Goal: Check status: Check status

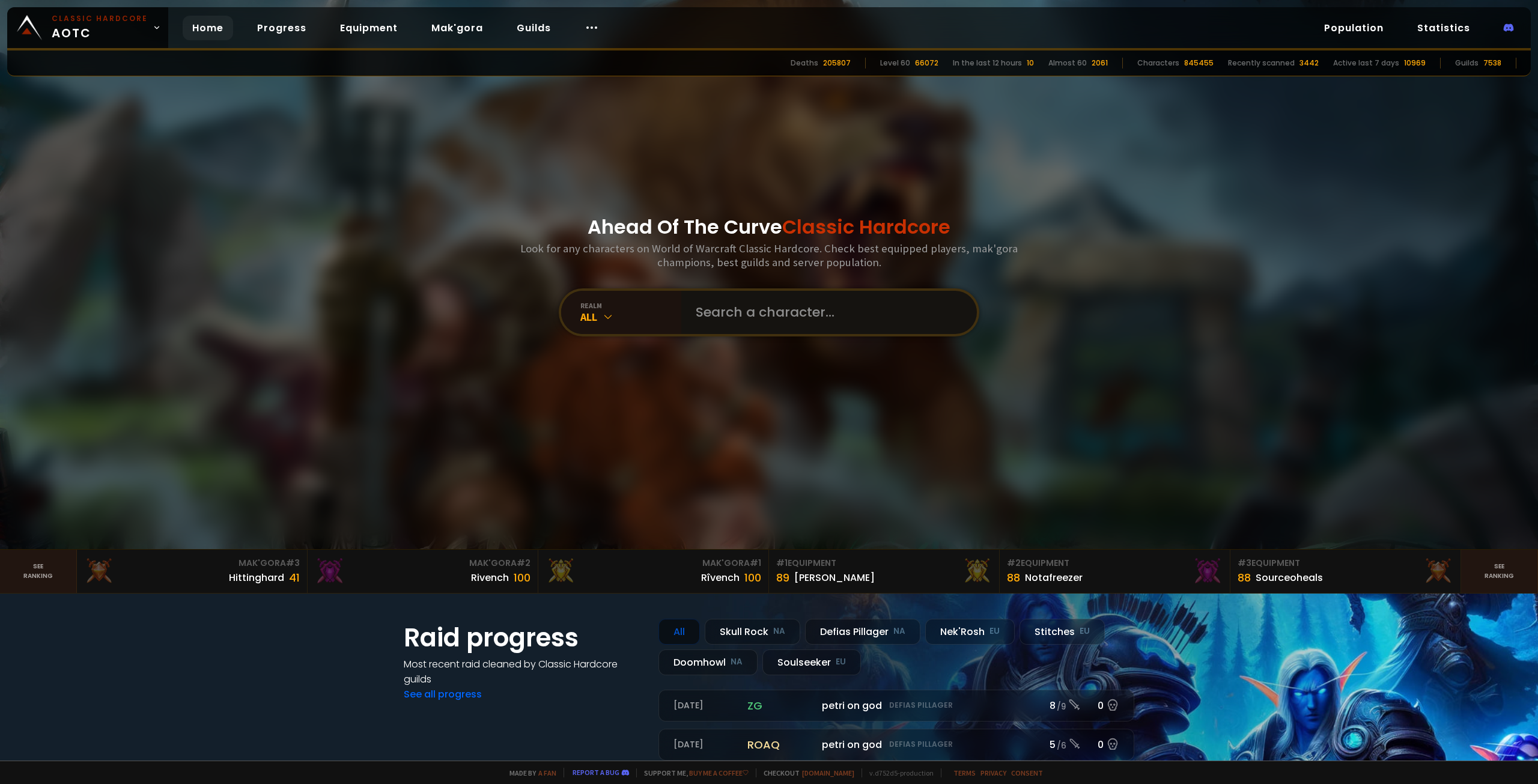
click at [844, 328] on input "text" at bounding box center [825, 313] width 274 height 43
paste input "[PERSON_NAME]"
type input "[PERSON_NAME]"
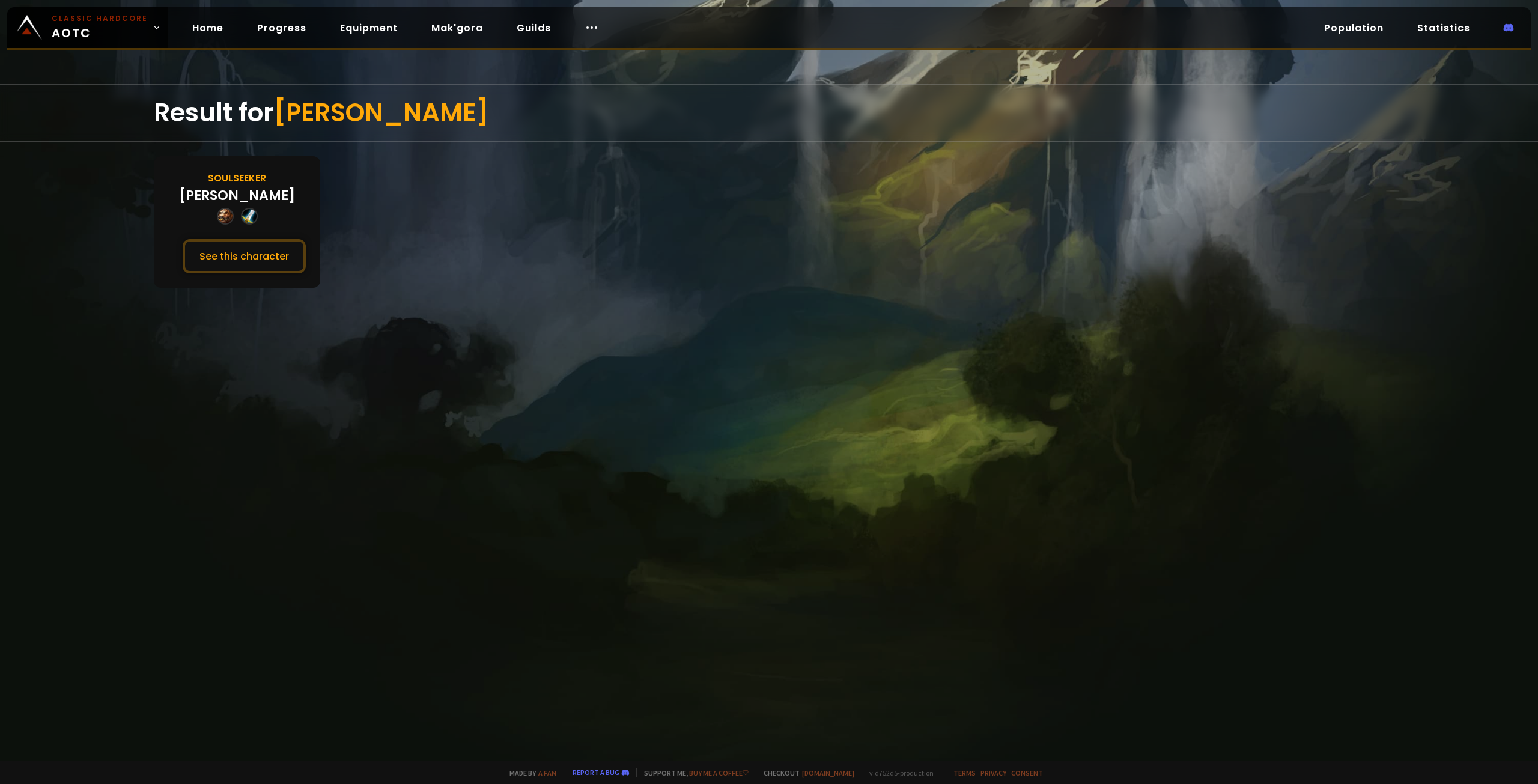
click at [185, 187] on div "Soulseeker [PERSON_NAME] See this character" at bounding box center [237, 222] width 167 height 132
click at [272, 257] on button "See this character" at bounding box center [244, 256] width 123 height 34
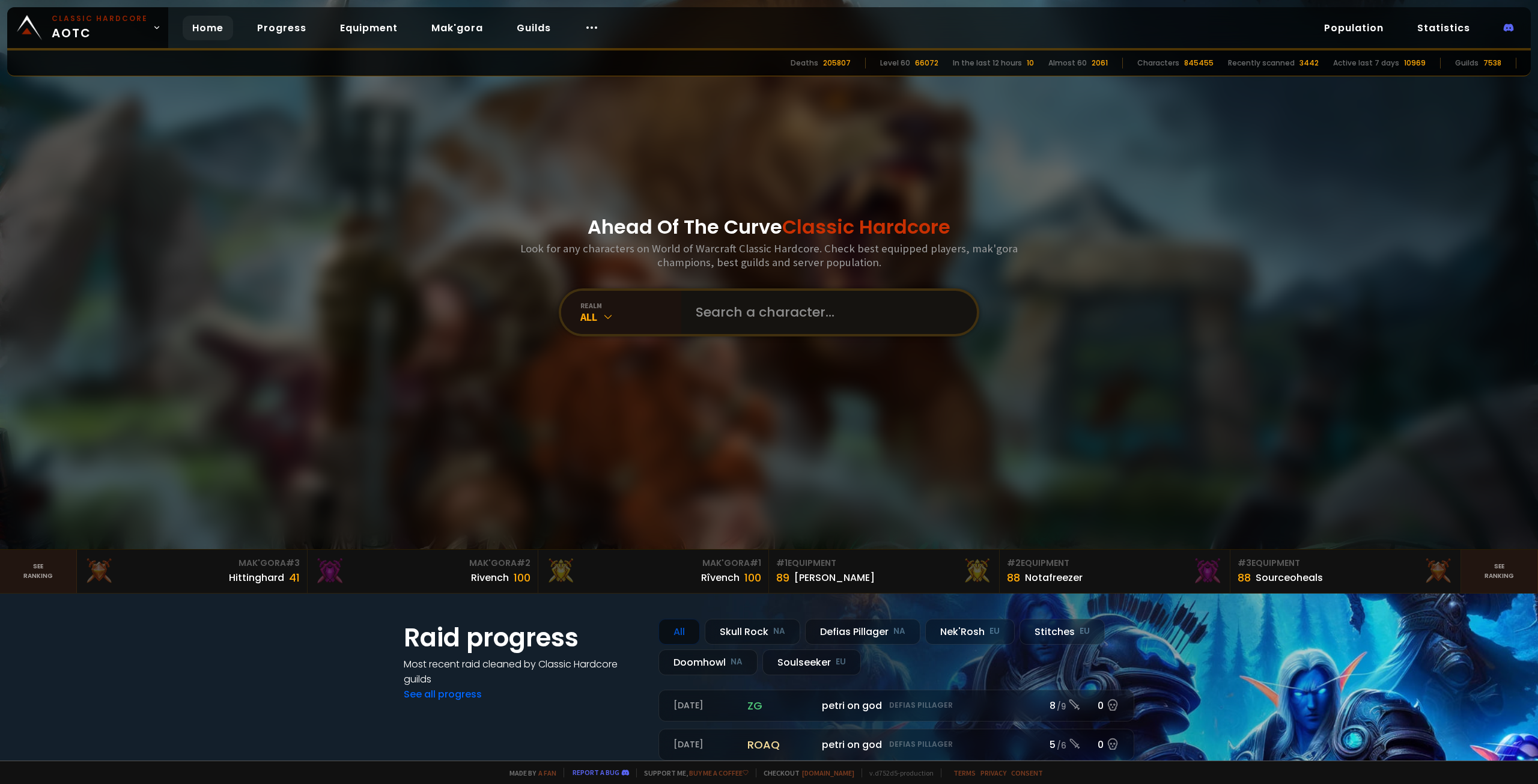
click at [731, 321] on input "text" at bounding box center [825, 313] width 274 height 43
paste input "Kuhni"
type input "Kuhni"
